Goal: Task Accomplishment & Management: Manage account settings

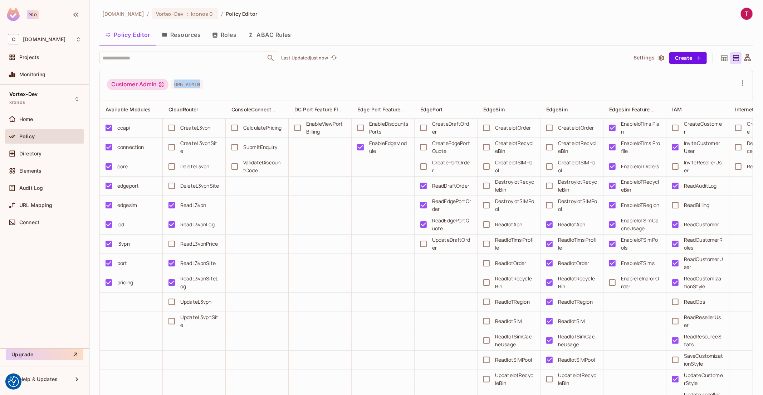
drag, startPoint x: 626, startPoint y: 84, endPoint x: 584, endPoint y: 79, distance: 42.4
click at [584, 79] on div "Customer Admin ORG_ADMIN" at bounding box center [422, 86] width 630 height 14
click at [65, 103] on div "Vortex-Dev kronos" at bounding box center [44, 99] width 79 height 20
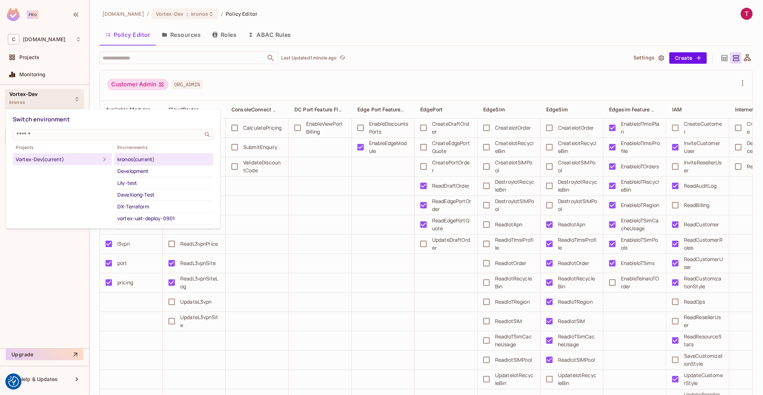
click at [65, 103] on div at bounding box center [381, 197] width 763 height 395
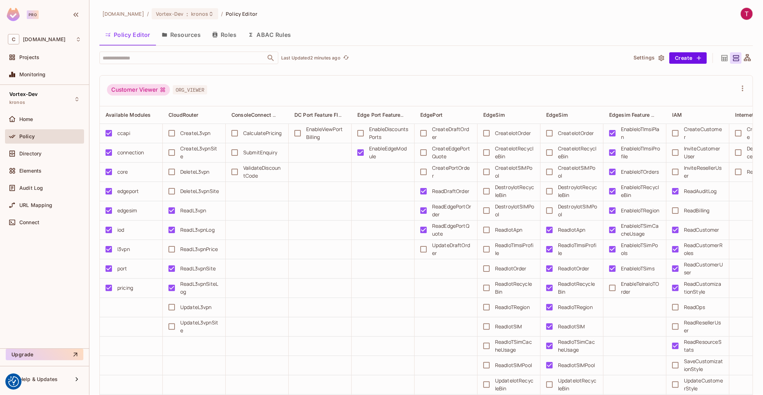
scroll to position [715, 0]
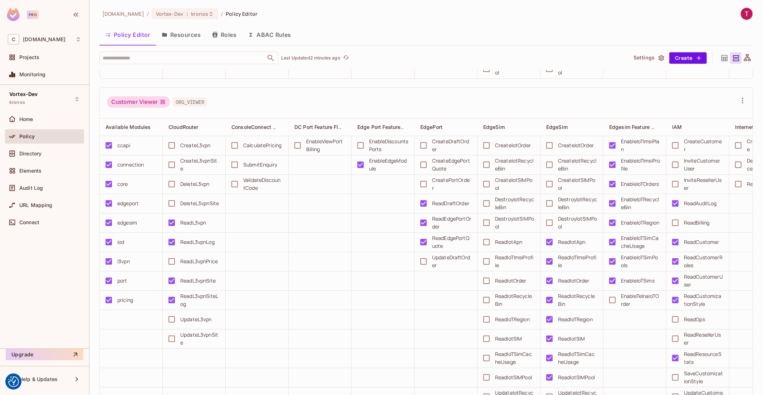
click at [179, 107] on span "ORG_VIEWER" at bounding box center [190, 101] width 34 height 9
copy span "ORG_VIEWER"
click at [149, 108] on div "Customer Viewer" at bounding box center [138, 101] width 63 height 11
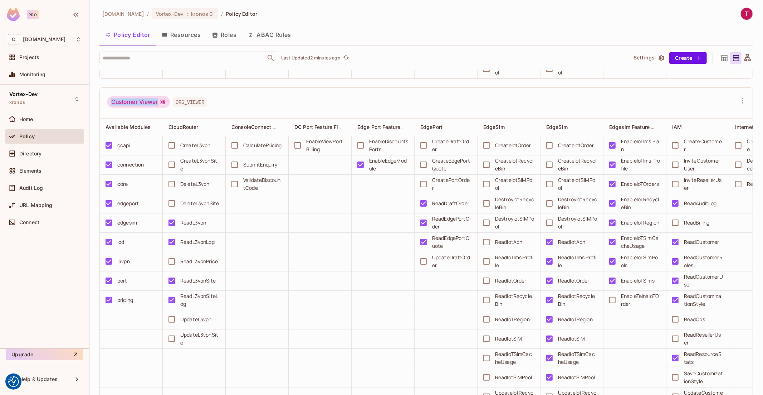
drag, startPoint x: 111, startPoint y: 113, endPoint x: 158, endPoint y: 114, distance: 47.2
click at [158, 108] on div "Customer Viewer" at bounding box center [138, 101] width 63 height 11
copy div "Customer Viewer"
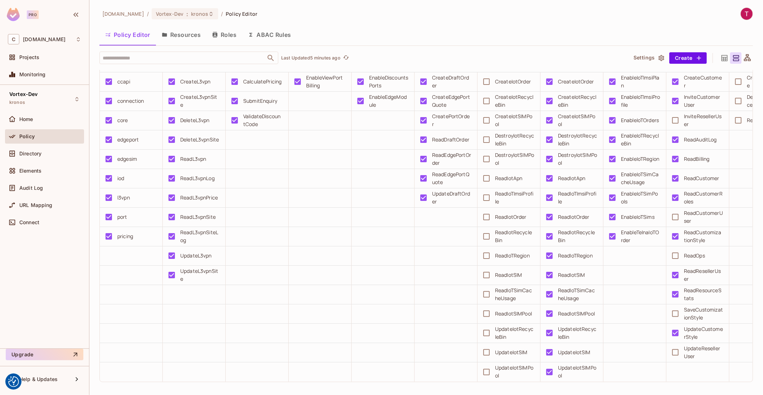
scroll to position [3037, 0]
